Goal: Task Accomplishment & Management: Manage account settings

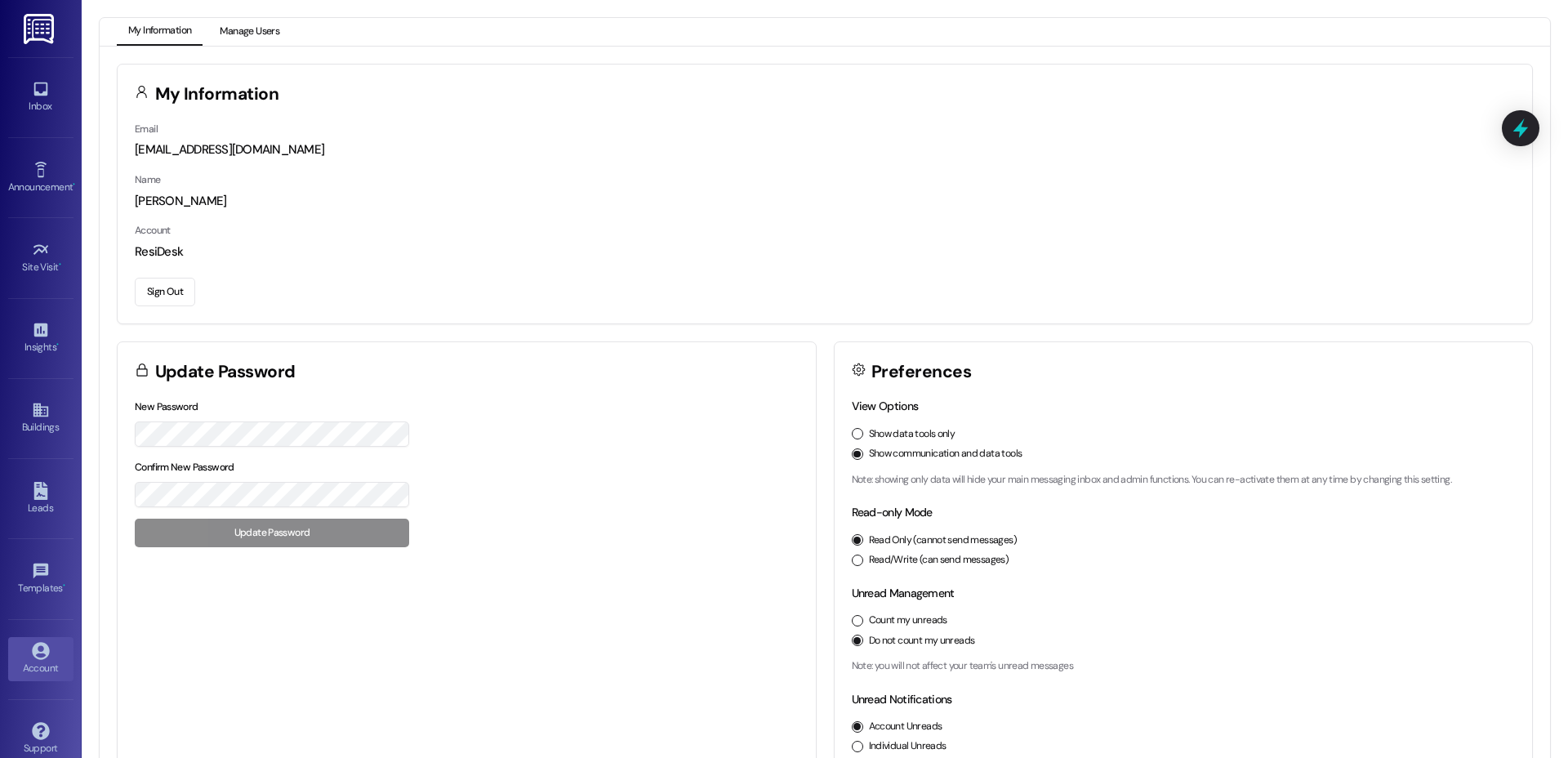
drag, startPoint x: 221, startPoint y: 19, endPoint x: 231, endPoint y: 22, distance: 10.4
click at [222, 19] on button "Manage Users" at bounding box center [249, 32] width 83 height 28
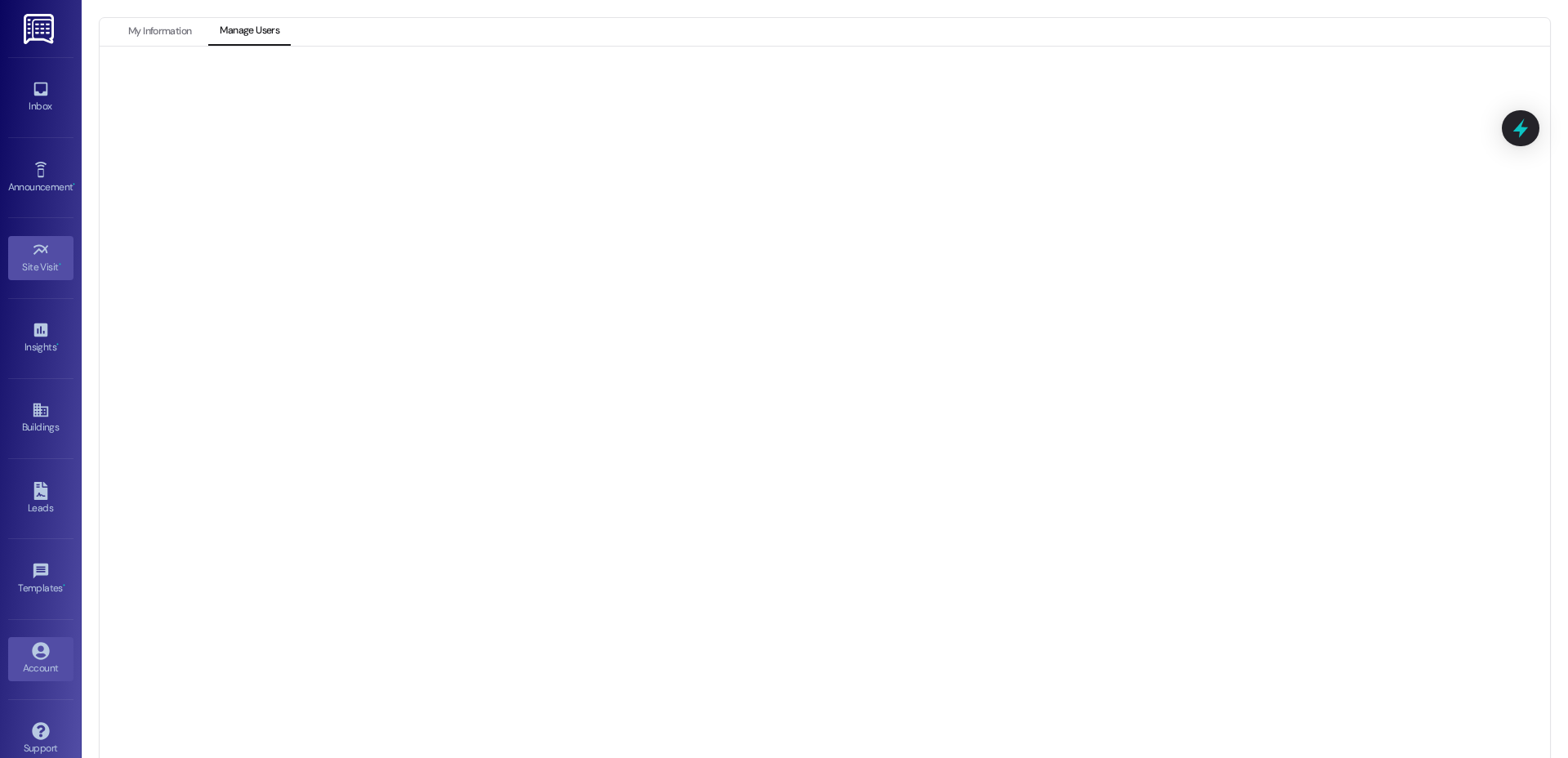
click at [33, 266] on div "Site Visit •" at bounding box center [40, 268] width 82 height 17
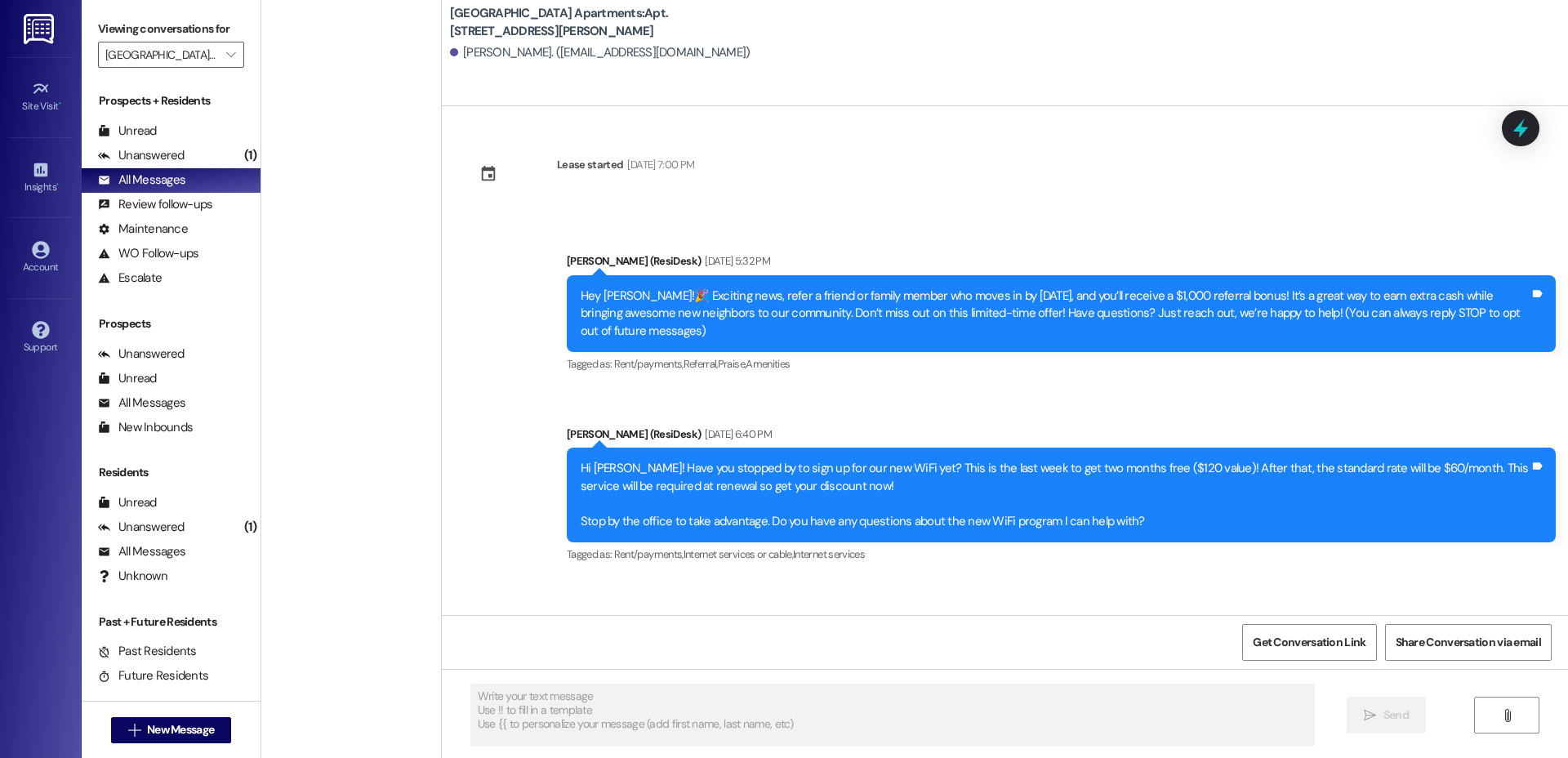
scroll to position [2612, 0]
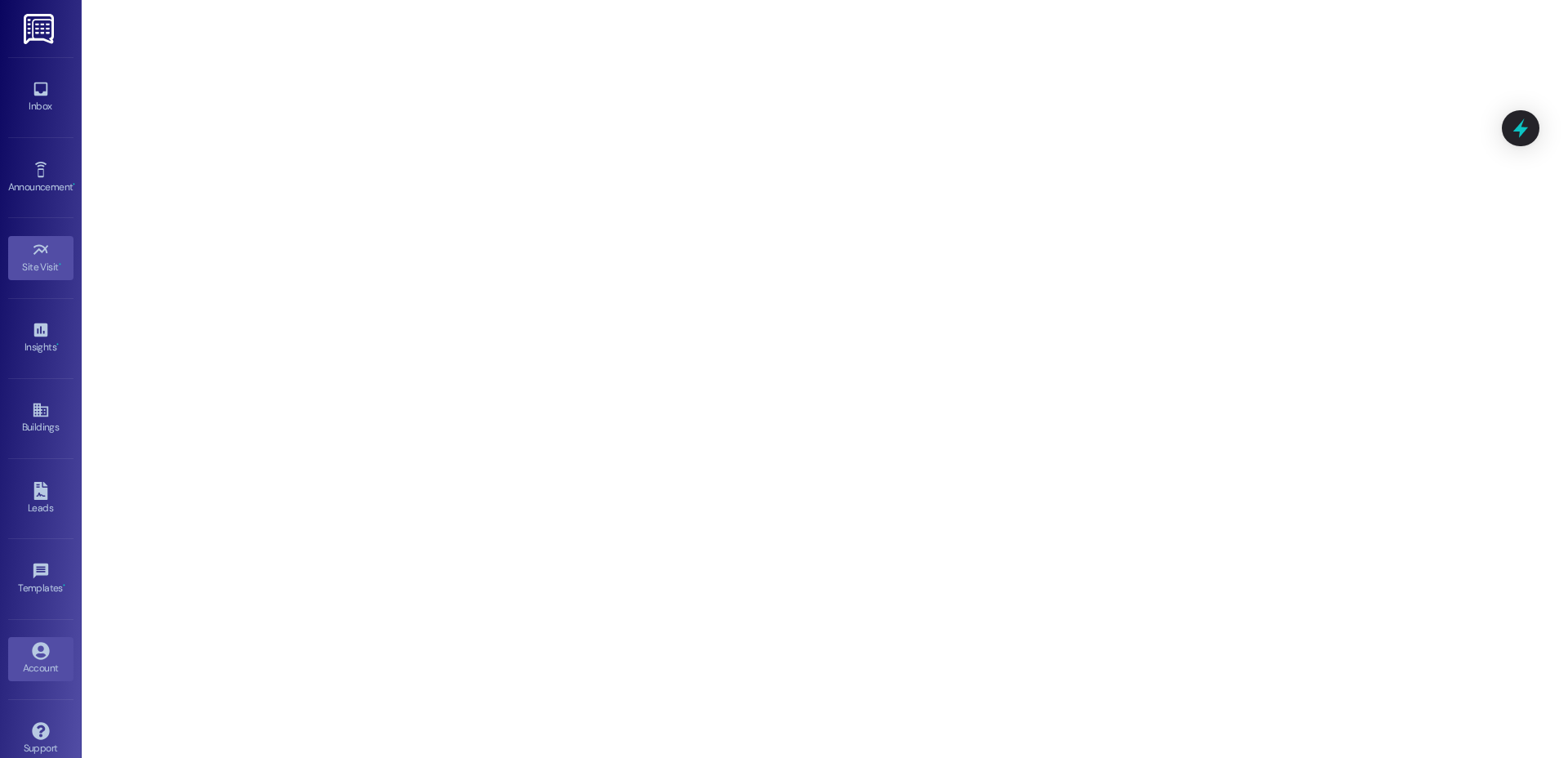
click at [37, 653] on icon at bounding box center [40, 651] width 17 height 17
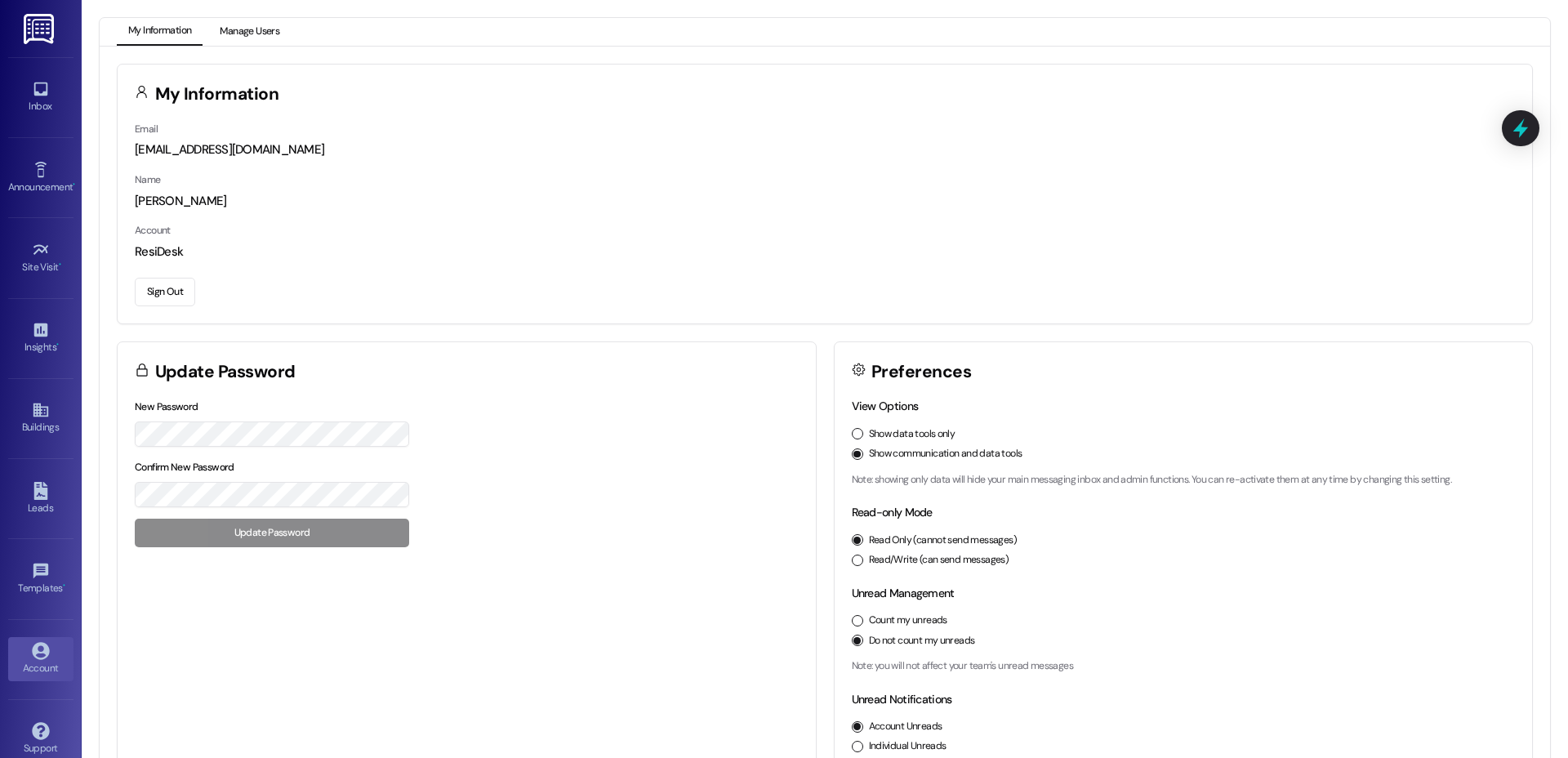
click at [241, 28] on button "Manage Users" at bounding box center [249, 32] width 83 height 28
